Goal: Task Accomplishment & Management: Complete application form

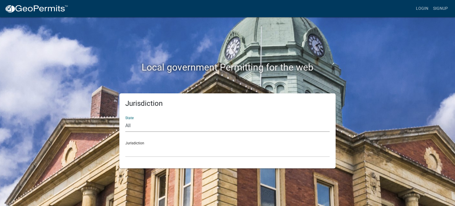
click at [143, 124] on select "All [US_STATE] [US_STATE] [US_STATE] [US_STATE] [US_STATE] [US_STATE] [US_STATE…" at bounding box center [227, 126] width 204 height 12
select select "[US_STATE]"
click at [125, 120] on select "All [US_STATE] [US_STATE] [US_STATE] [US_STATE] [US_STATE] [US_STATE] [US_STATE…" at bounding box center [227, 126] width 204 height 12
click at [139, 146] on select "[GEOGRAPHIC_DATA], [US_STATE][PERSON_NAME][GEOGRAPHIC_DATA], [US_STATE][PERSON_…" at bounding box center [227, 151] width 204 height 12
click at [425, 7] on link "Login" at bounding box center [422, 8] width 17 height 11
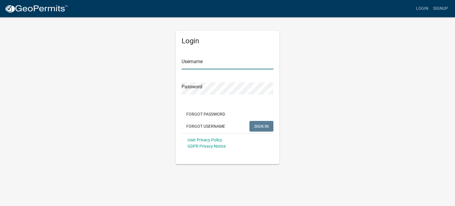
type input "jeannette.finch@ericsson.com"
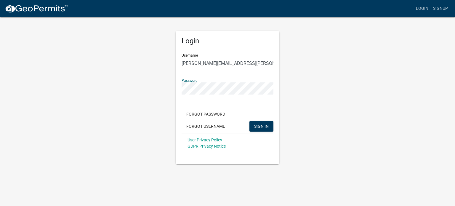
click at [102, 115] on div "Login Username jeannette.finch@ericsson.com Password Forgot Password Forgot Use…" at bounding box center [228, 91] width 338 height 148
click at [259, 128] on span "SIGN IN" at bounding box center [261, 126] width 15 height 5
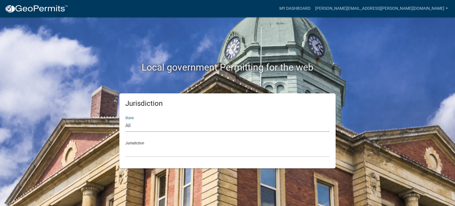
click at [135, 126] on select "All Colorado Georgia Indiana Iowa Kansas Minnesota Ohio South Carolina Wisconsin" at bounding box center [227, 126] width 204 height 12
select select "[US_STATE]"
click at [125, 120] on select "All Colorado Georgia Indiana Iowa Kansas Minnesota Ohio South Carolina Wisconsin" at bounding box center [227, 126] width 204 height 12
click at [145, 148] on select "Carroll County, Georgia Cook County, Georgia Crawford County, Georgia Gilmer Co…" at bounding box center [227, 151] width 204 height 12
